Goal: Task Accomplishment & Management: Manage account settings

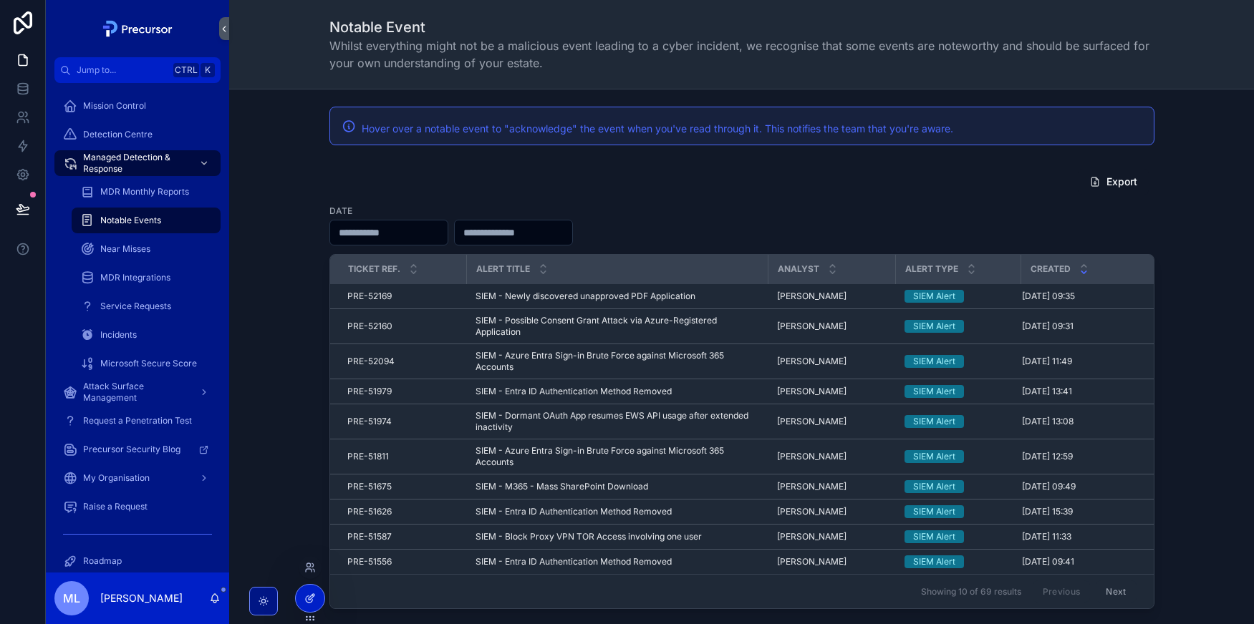
click at [308, 599] on icon at bounding box center [309, 598] width 11 height 11
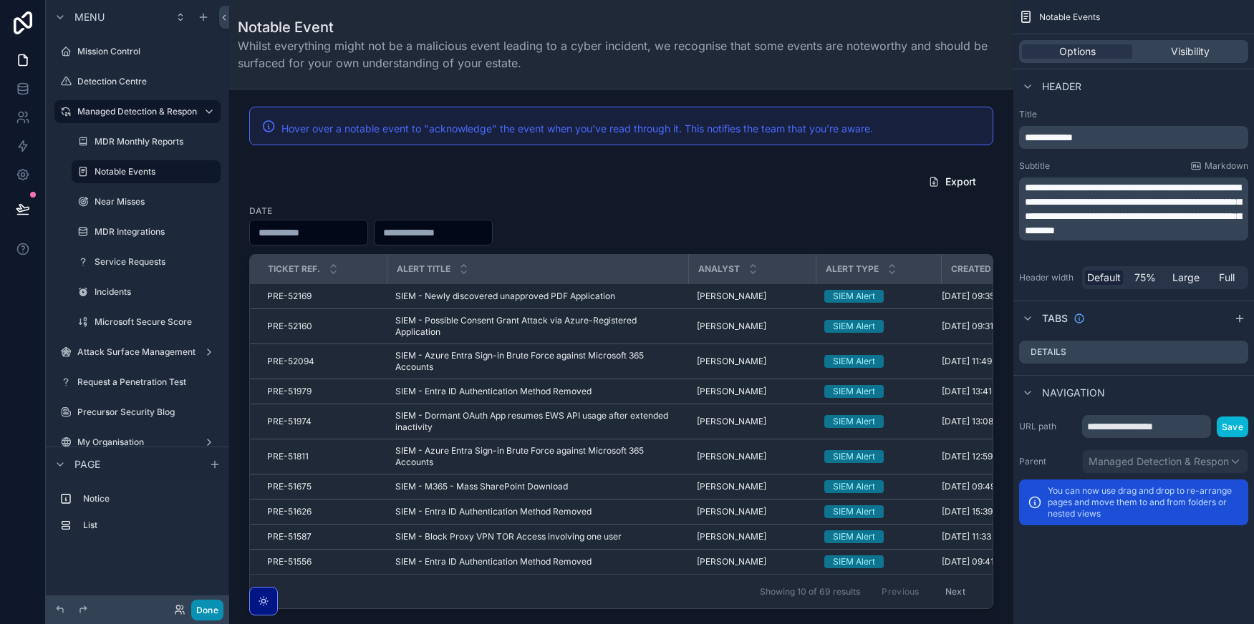
click at [218, 610] on button "Done" at bounding box center [207, 610] width 32 height 21
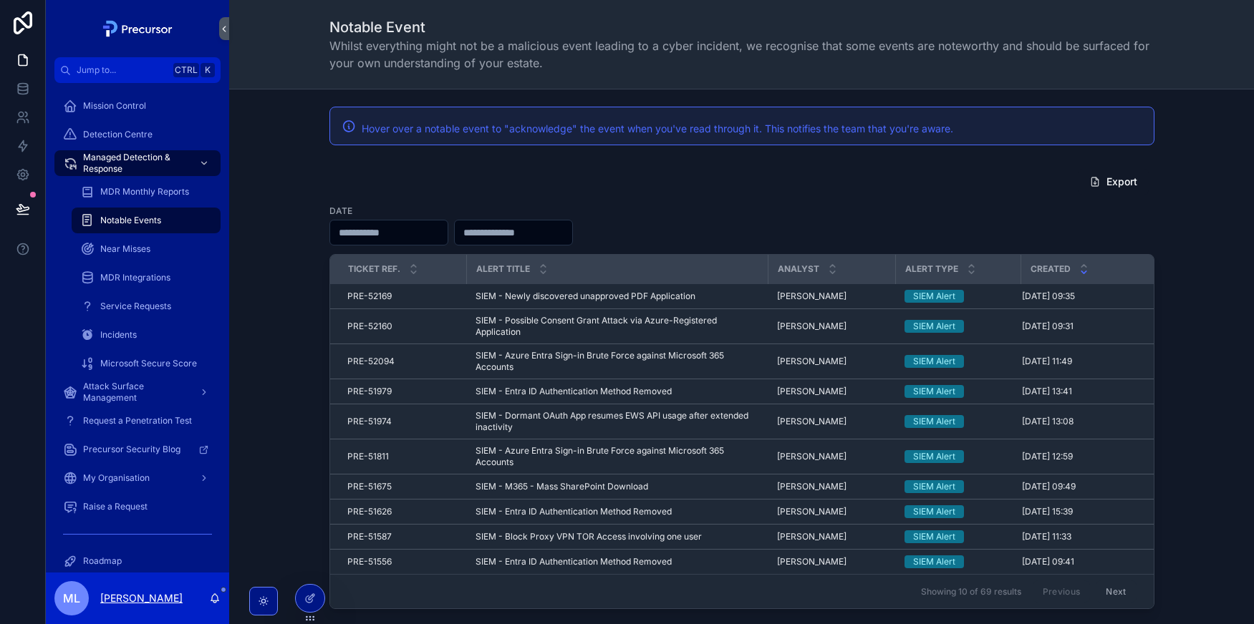
click at [108, 602] on p "[PERSON_NAME]" at bounding box center [141, 598] width 82 height 14
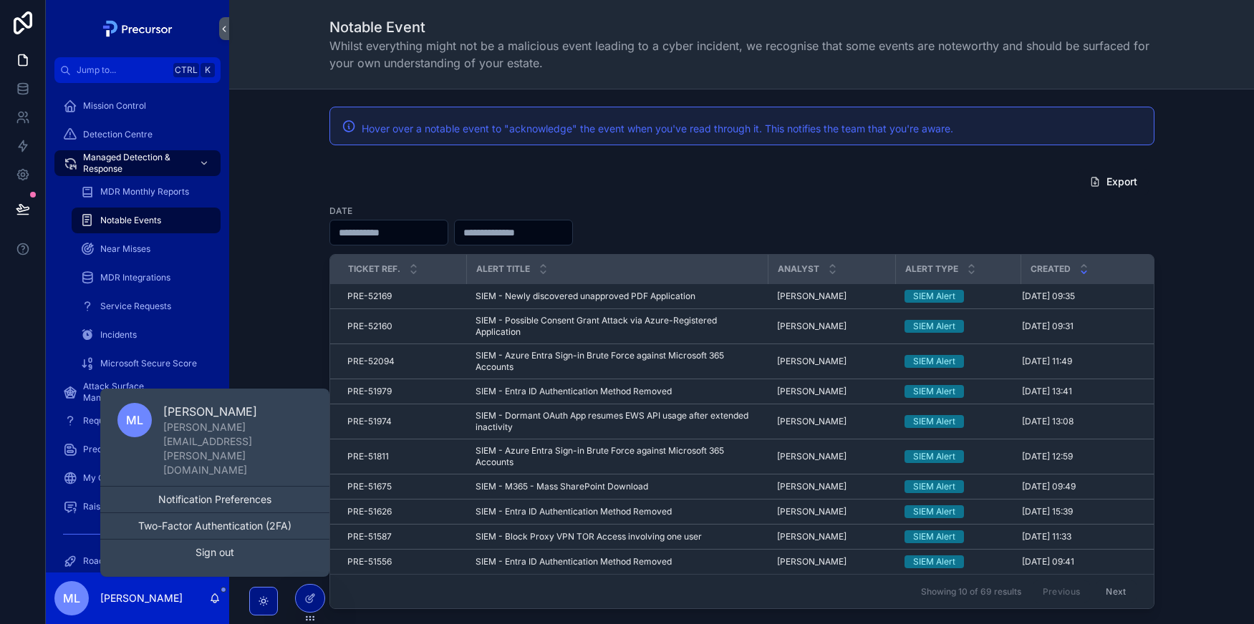
click at [307, 335] on div "Export Date Ticket Ref. Alert title Analyst Alert Type Created PRE-52169 PRE-52…" at bounding box center [742, 389] width 1002 height 453
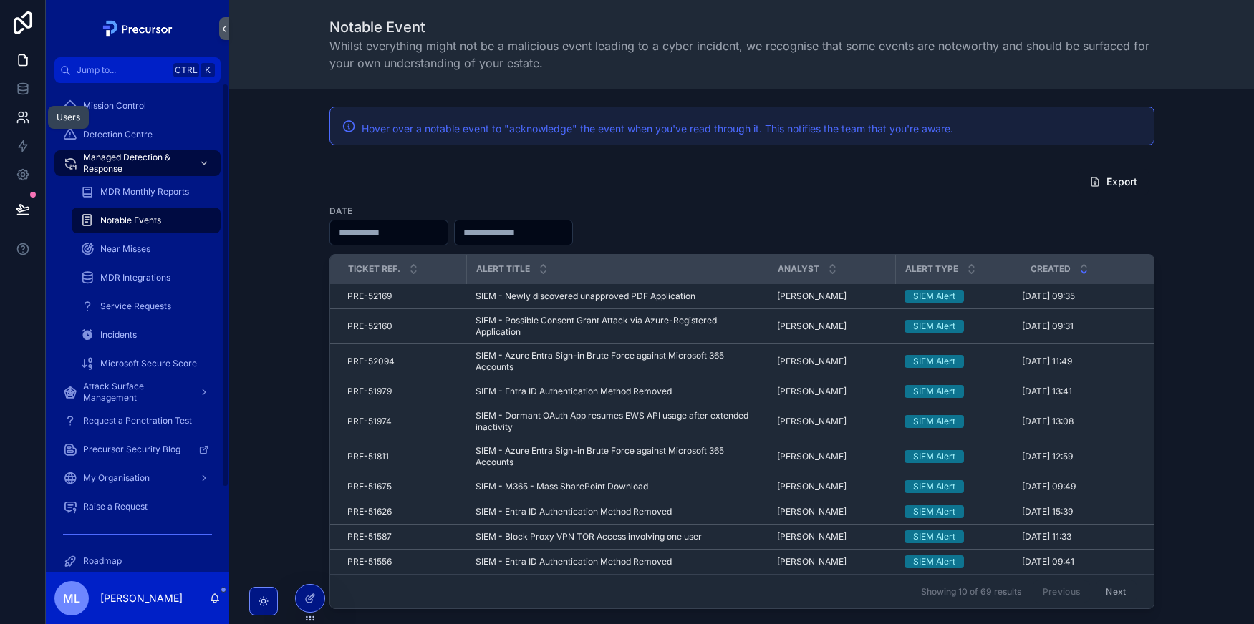
drag, startPoint x: 22, startPoint y: 121, endPoint x: 16, endPoint y: 130, distance: 10.7
click at [22, 121] on icon at bounding box center [23, 117] width 14 height 14
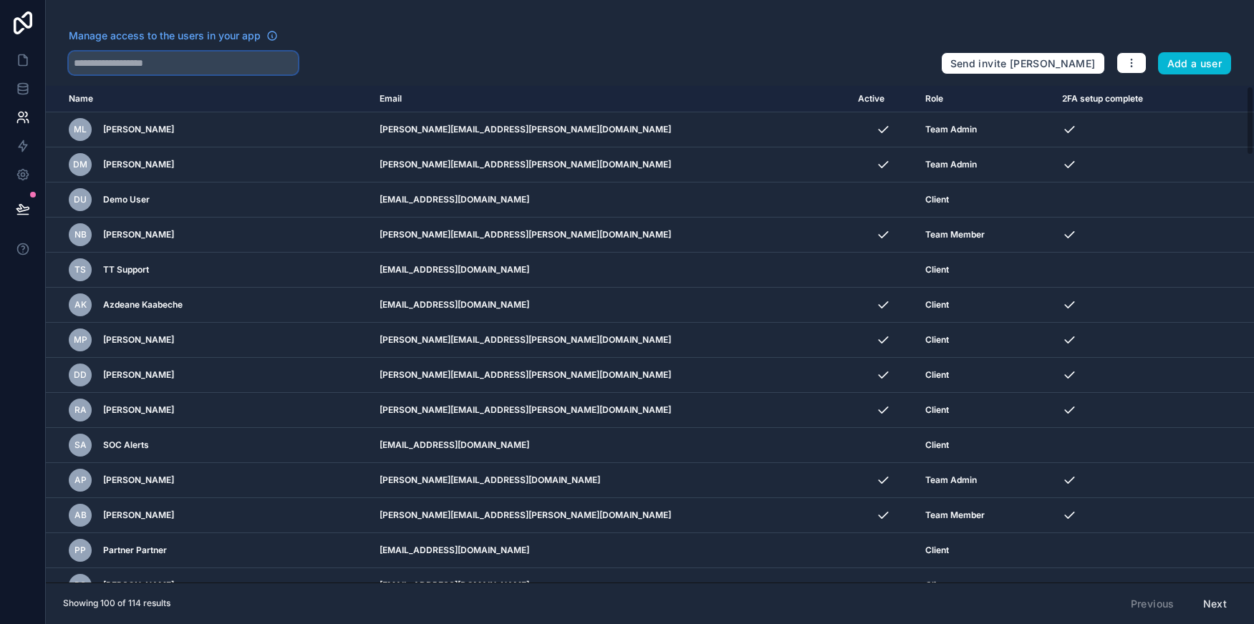
click at [193, 59] on input "text" at bounding box center [183, 63] width 229 height 23
type input "*****"
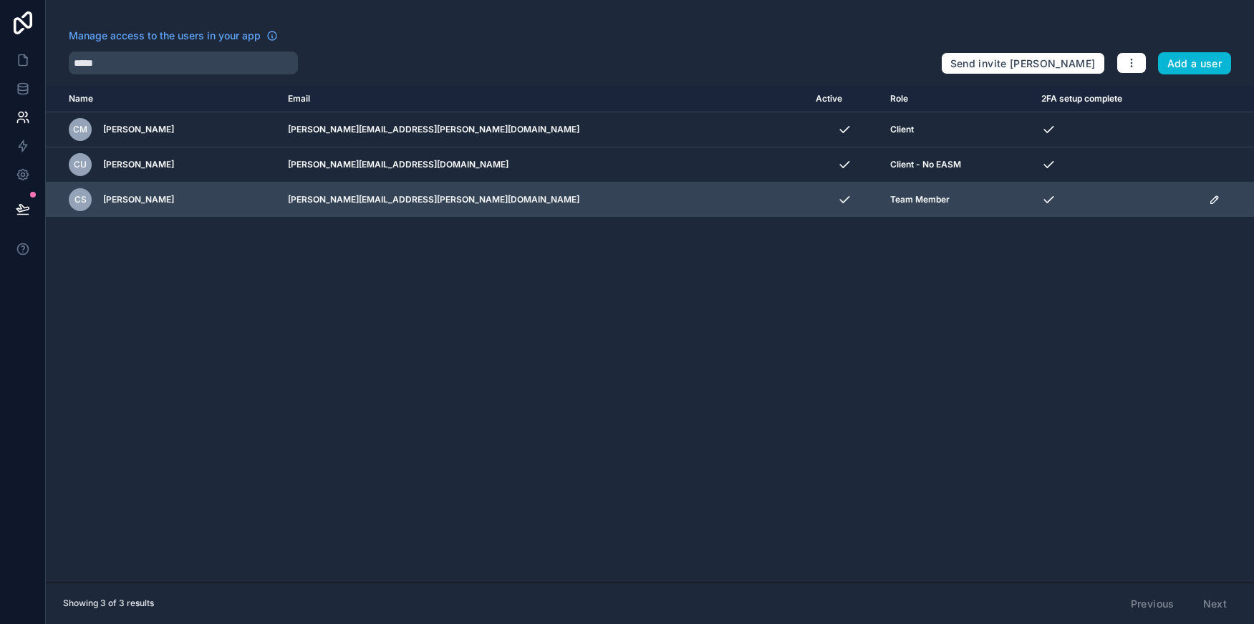
click at [1200, 202] on td "scrollable content" at bounding box center [1227, 200] width 54 height 35
click at [1209, 202] on icon "scrollable content" at bounding box center [1214, 199] width 11 height 11
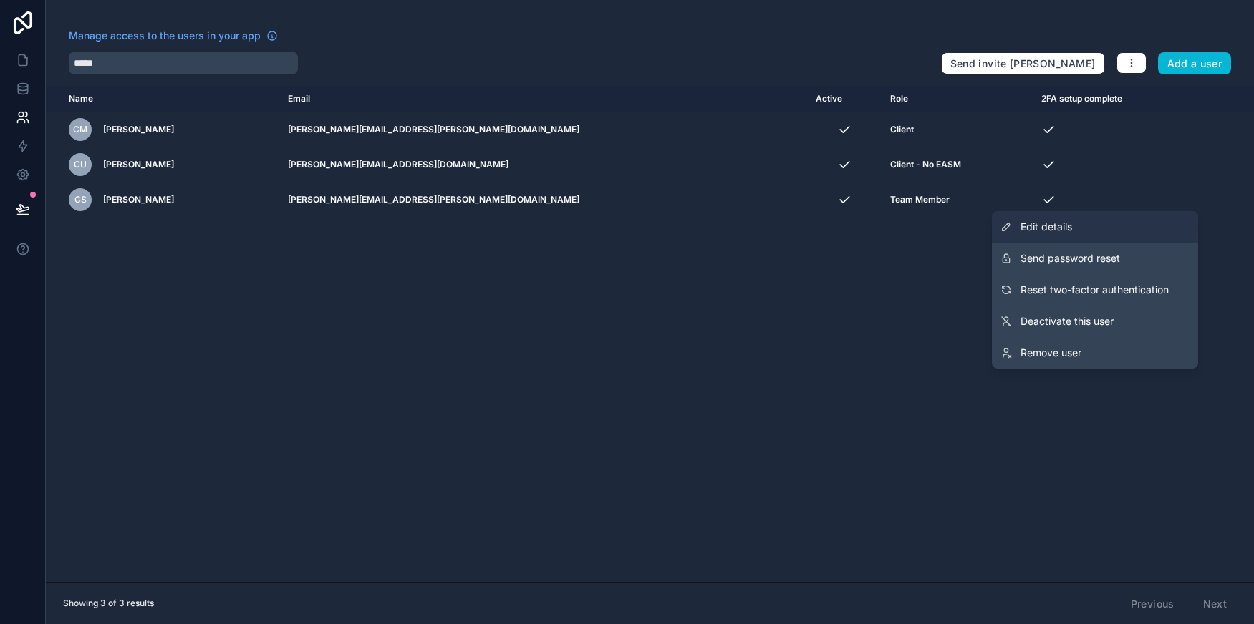
click at [1076, 228] on link "Edit details" at bounding box center [1095, 227] width 206 height 32
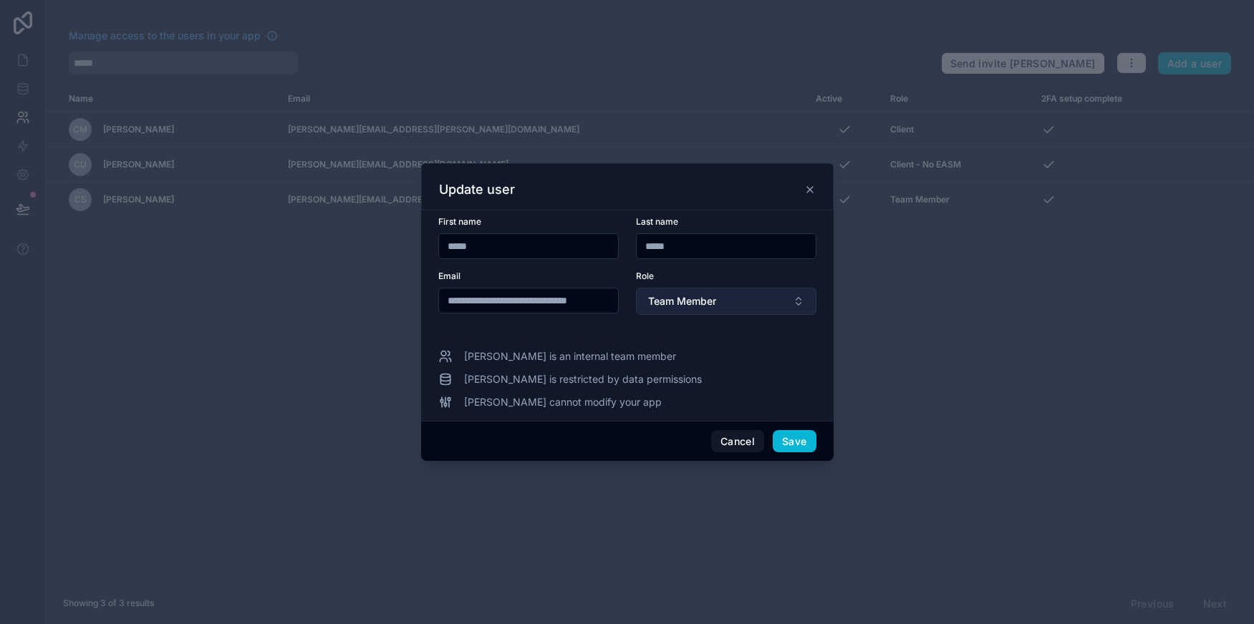
click at [660, 303] on span "Team Member" at bounding box center [682, 301] width 68 height 14
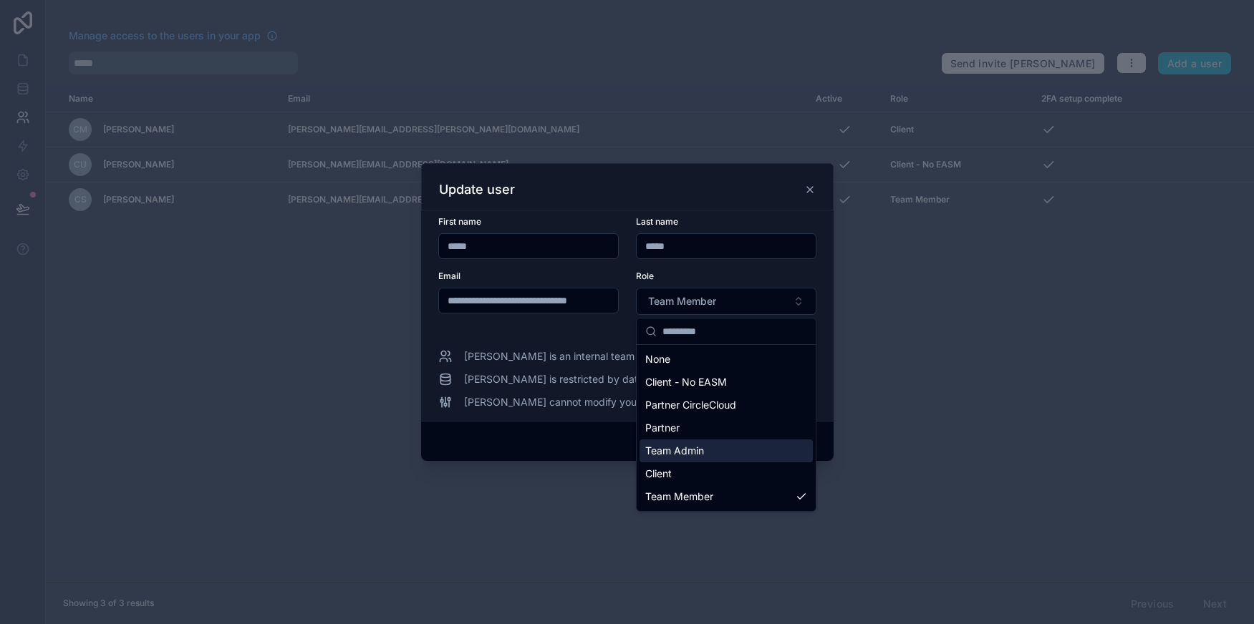
click at [677, 455] on span "Team Admin" at bounding box center [674, 451] width 59 height 14
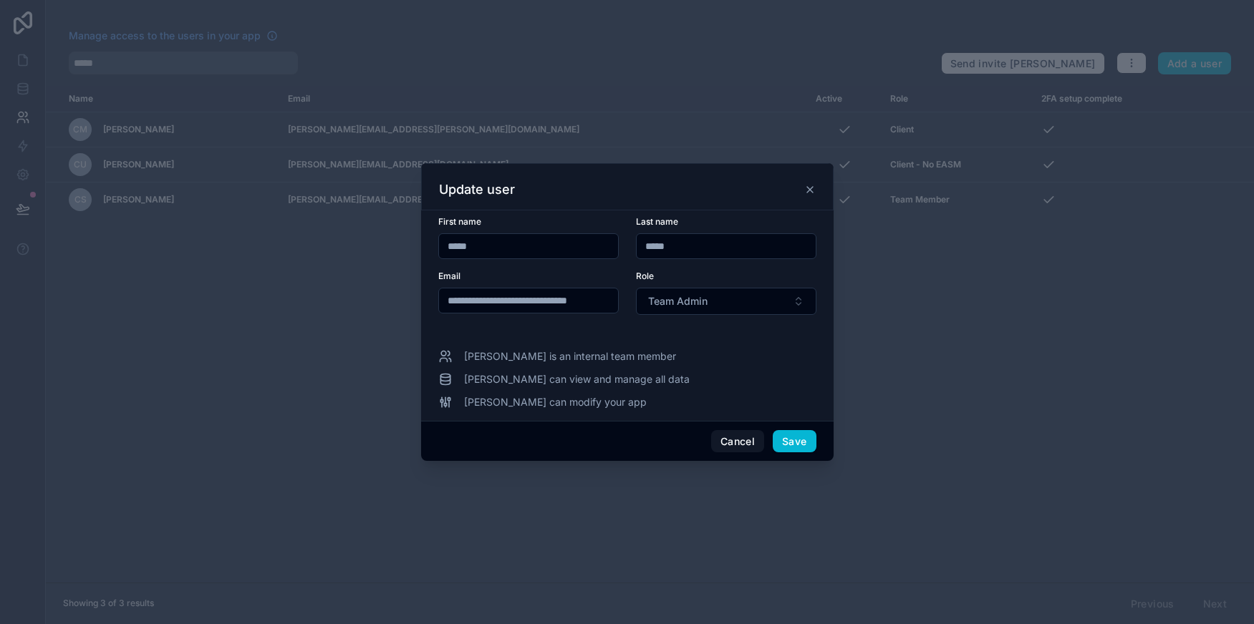
click at [668, 284] on div "Role Team Admin" at bounding box center [726, 293] width 180 height 44
click at [671, 304] on span "Team Admin" at bounding box center [677, 301] width 59 height 14
click at [672, 276] on div "Role" at bounding box center [726, 276] width 180 height 11
click at [784, 435] on button "Save" at bounding box center [794, 441] width 43 height 23
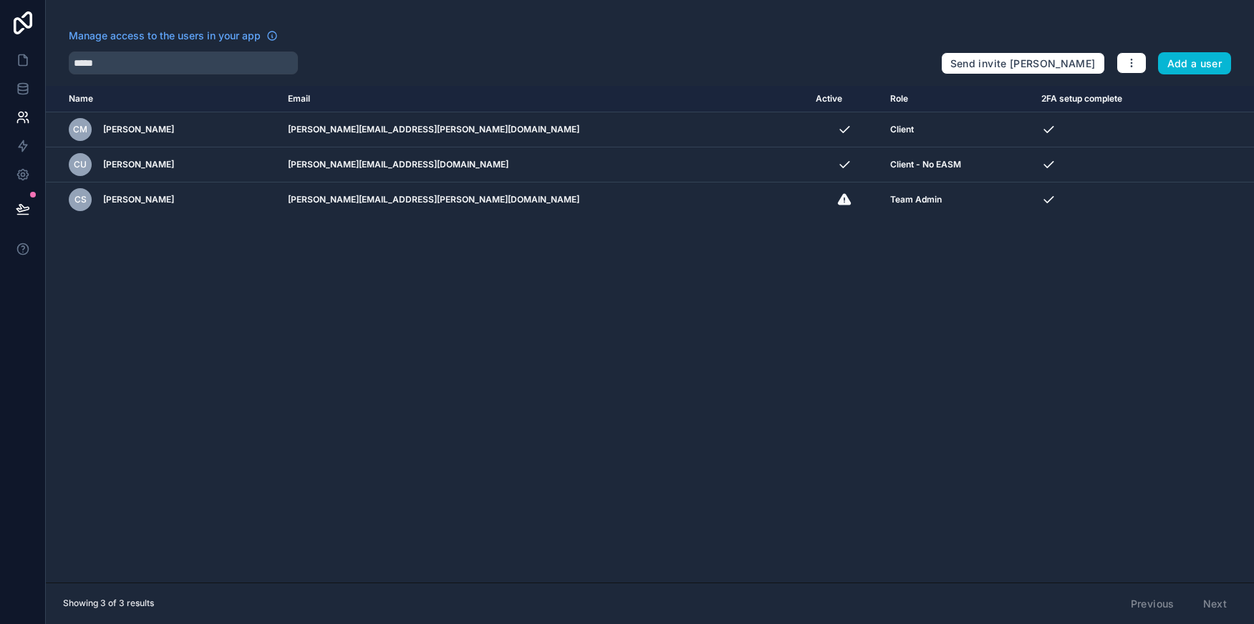
click at [372, 344] on div "Name Email Active Role 2FA setup complete [DOMAIN_NAME] CM [PERSON_NAME] [PERSO…" at bounding box center [650, 334] width 1208 height 497
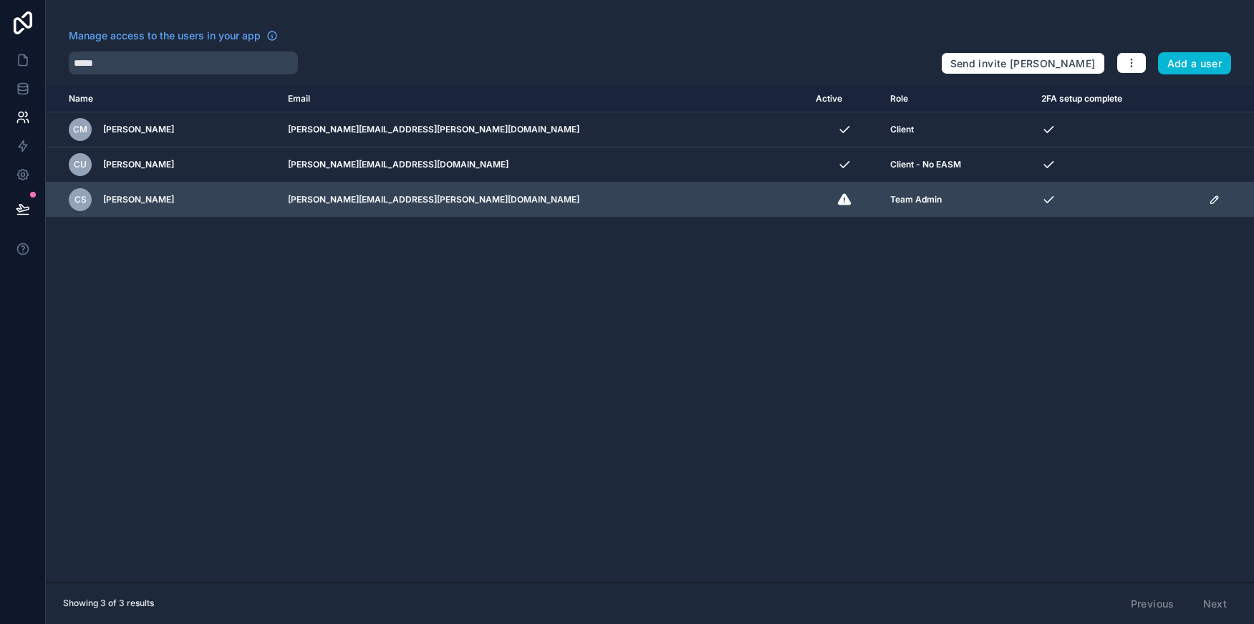
click at [446, 203] on td "[PERSON_NAME][EMAIL_ADDRESS][PERSON_NAME][DOMAIN_NAME]" at bounding box center [543, 200] width 528 height 35
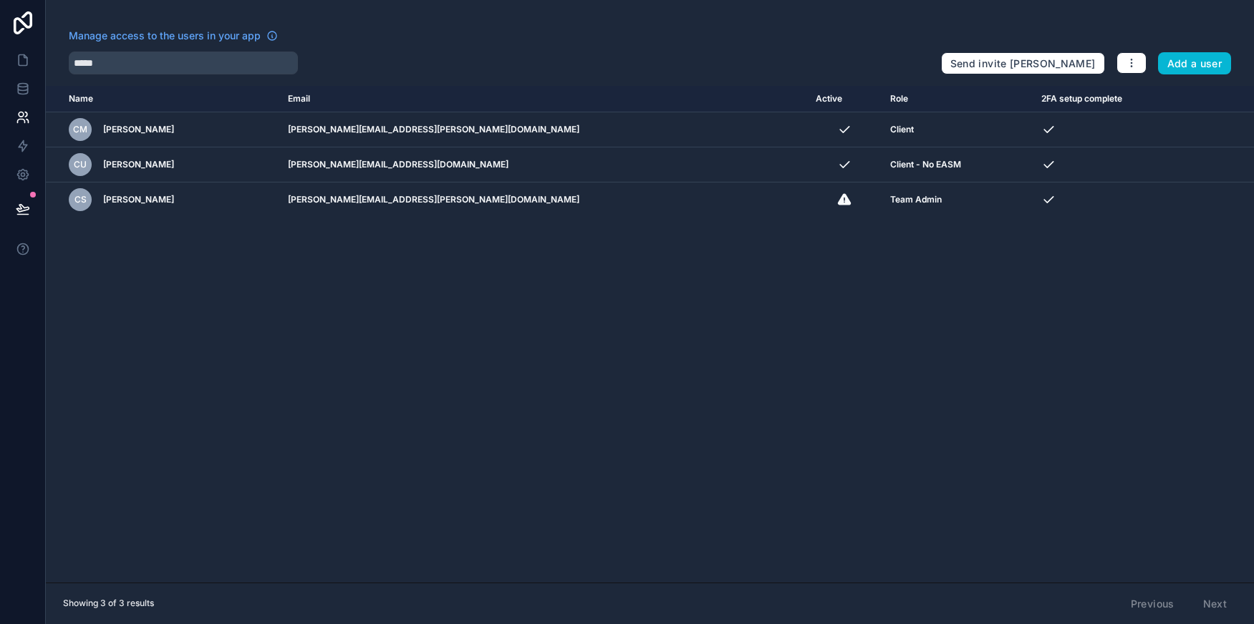
drag, startPoint x: 446, startPoint y: 203, endPoint x: 376, endPoint y: 281, distance: 104.4
click at [417, 275] on div "Name Email Active Role 2FA setup complete [DOMAIN_NAME] CM [PERSON_NAME] [PERSO…" at bounding box center [650, 334] width 1208 height 497
drag, startPoint x: 635, startPoint y: 477, endPoint x: 654, endPoint y: 599, distance: 123.2
click at [635, 477] on div "Name Email Active Role 2FA setup complete [DOMAIN_NAME] CM [PERSON_NAME] [PERSO…" at bounding box center [650, 334] width 1208 height 497
click at [334, 440] on div "Name Email Active Role 2FA setup complete [DOMAIN_NAME] CM [PERSON_NAME] [PERSO…" at bounding box center [650, 334] width 1208 height 497
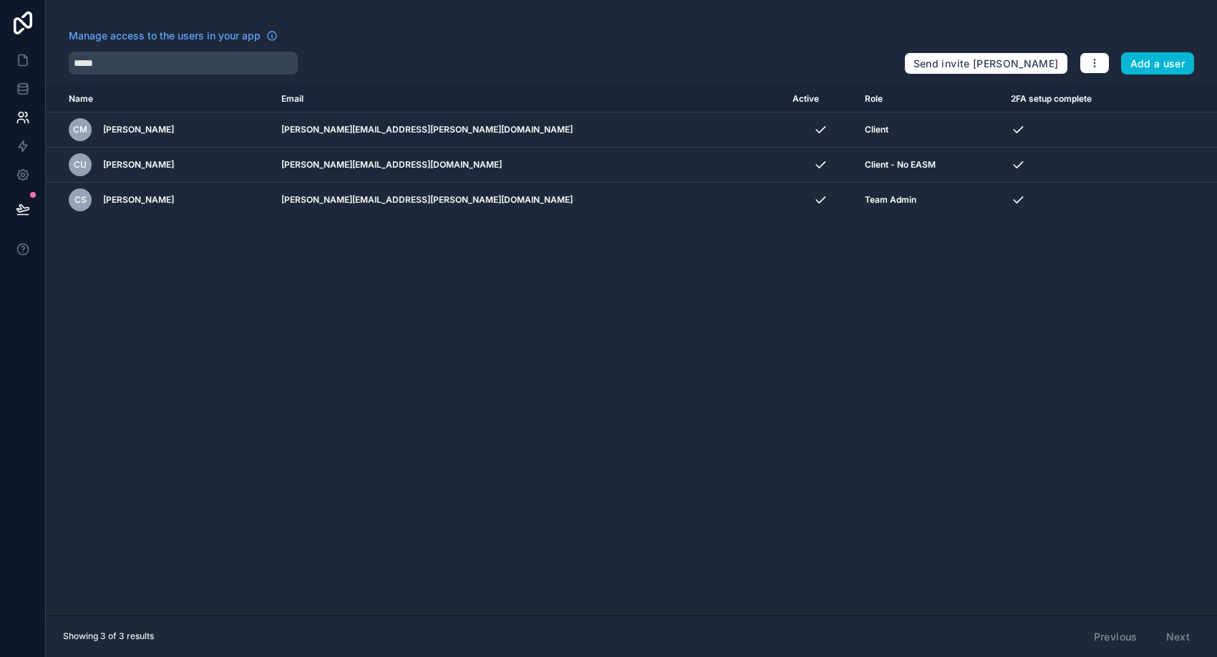
click at [807, 47] on div "Manage access to the users in your app" at bounding box center [481, 40] width 824 height 23
drag, startPoint x: 589, startPoint y: 410, endPoint x: 14, endPoint y: 508, distance: 583.3
click at [584, 408] on div "Name Email Active Role 2FA setup complete [DOMAIN_NAME] CM [PERSON_NAME] [PERSO…" at bounding box center [632, 350] width 1172 height 529
